Goal: Task Accomplishment & Management: Manage account settings

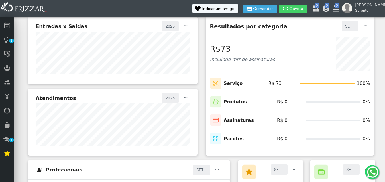
scroll to position [68, 0]
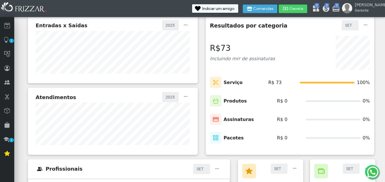
click at [223, 117] on div "Assinaturas" at bounding box center [232, 120] width 44 height 12
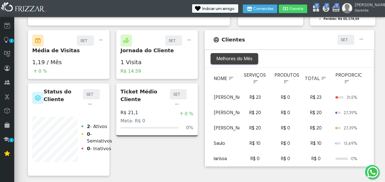
scroll to position [15, 0]
click at [261, 146] on td "R$ 10" at bounding box center [254, 143] width 30 height 15
click at [362, 34] on span "button" at bounding box center [361, 37] width 6 height 6
click at [178, 133] on div "Ticket Médio Cliente SET AGO [DATE] JUN MAI ABR MAR FEV JAN SET ui-button R$ 21…" at bounding box center [157, 130] width 88 height 93
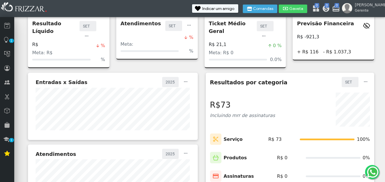
scroll to position [0, 0]
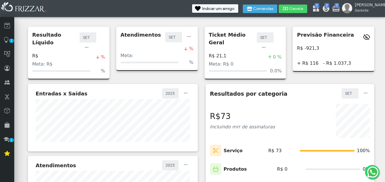
click at [352, 9] on img at bounding box center [347, 8] width 10 height 10
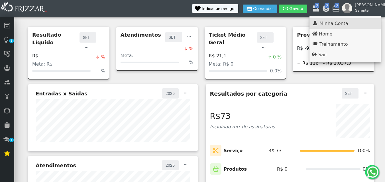
click at [356, 25] on link "Minha Conta" at bounding box center [344, 23] width 71 height 11
